Goal: Use online tool/utility: Use online tool/utility

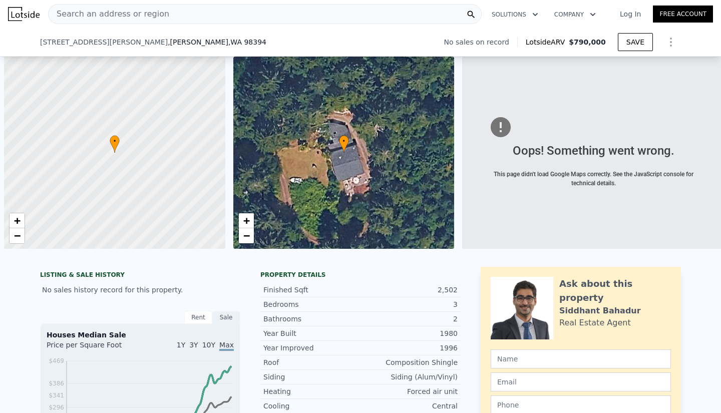
type input "3"
type input "1.75"
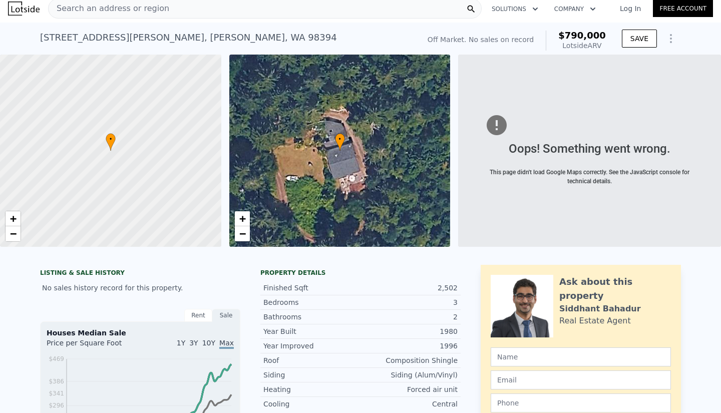
scroll to position [0, 4]
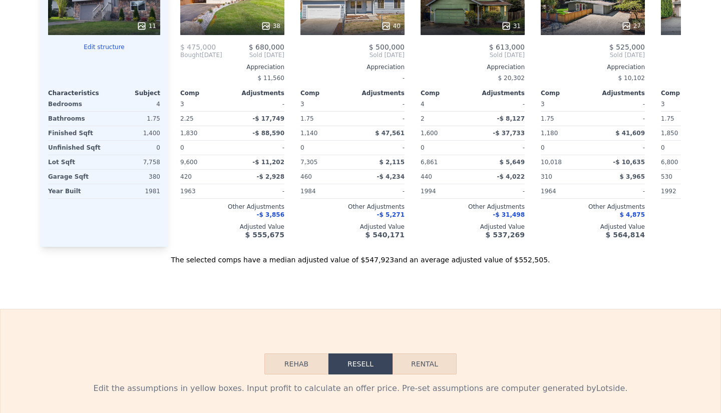
scroll to position [0, 1304]
